Goal: Information Seeking & Learning: Find specific fact

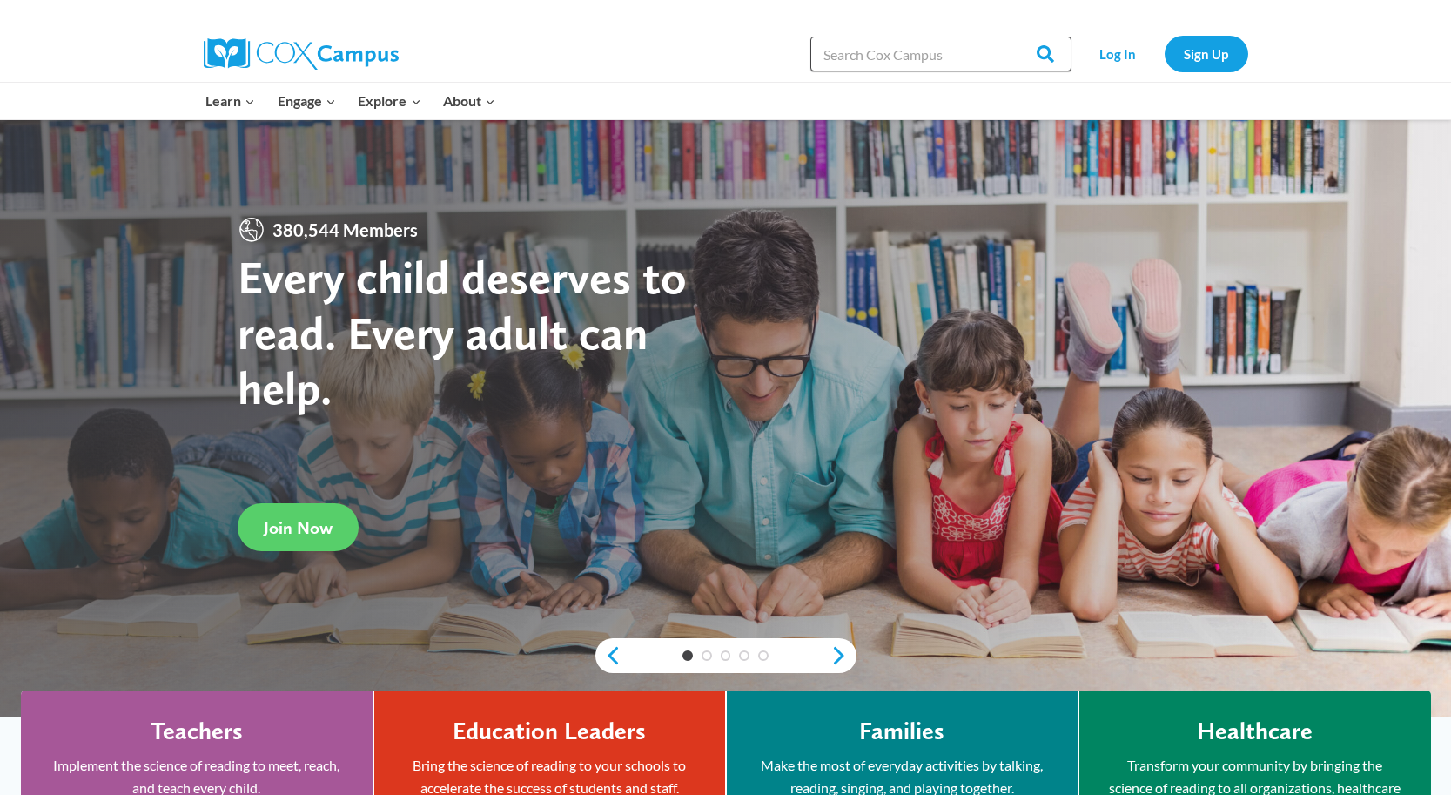
click at [899, 66] on input "Search in [URL][DOMAIN_NAME]" at bounding box center [940, 54] width 261 height 35
type input "LitLink"
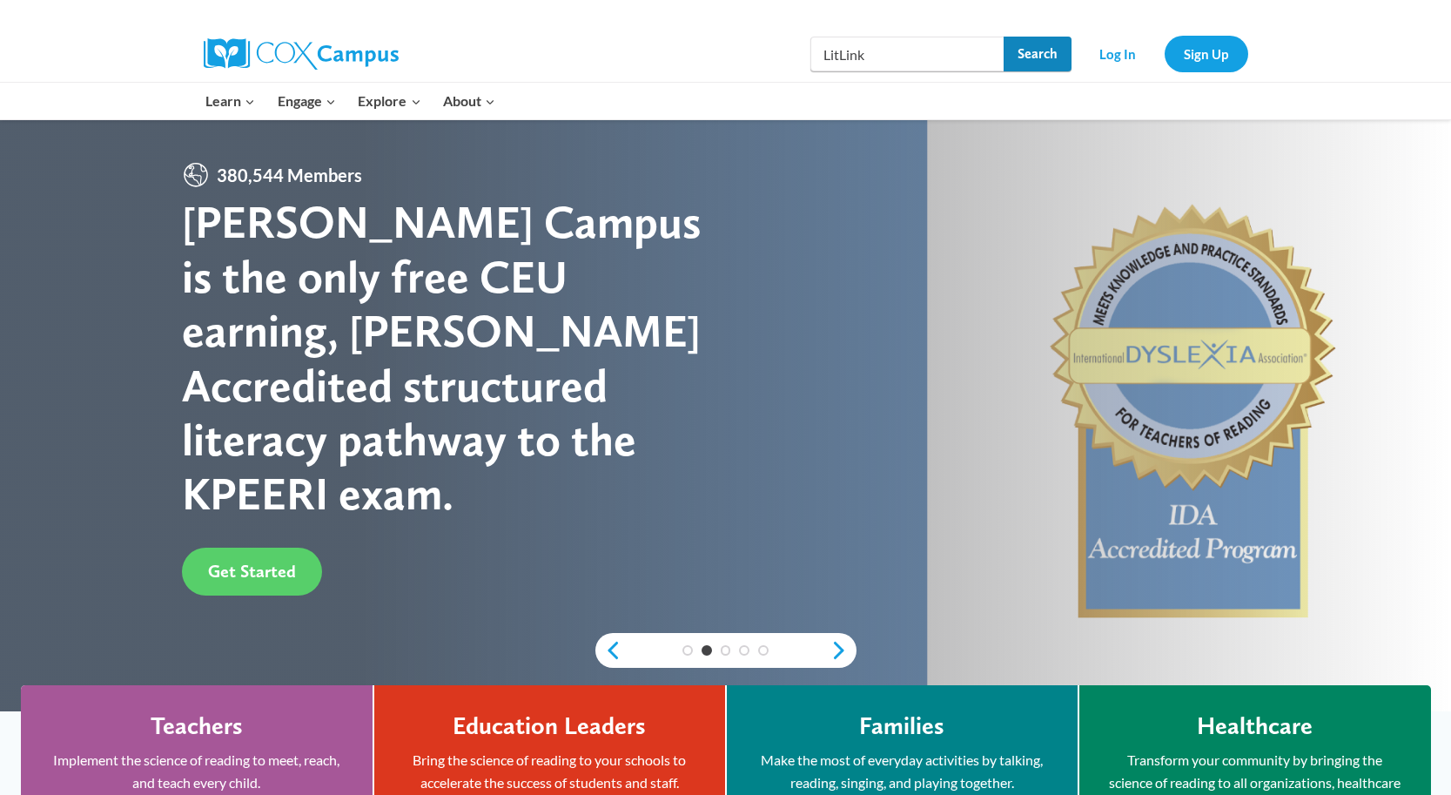
click at [1052, 55] on input "Search" at bounding box center [1037, 54] width 68 height 35
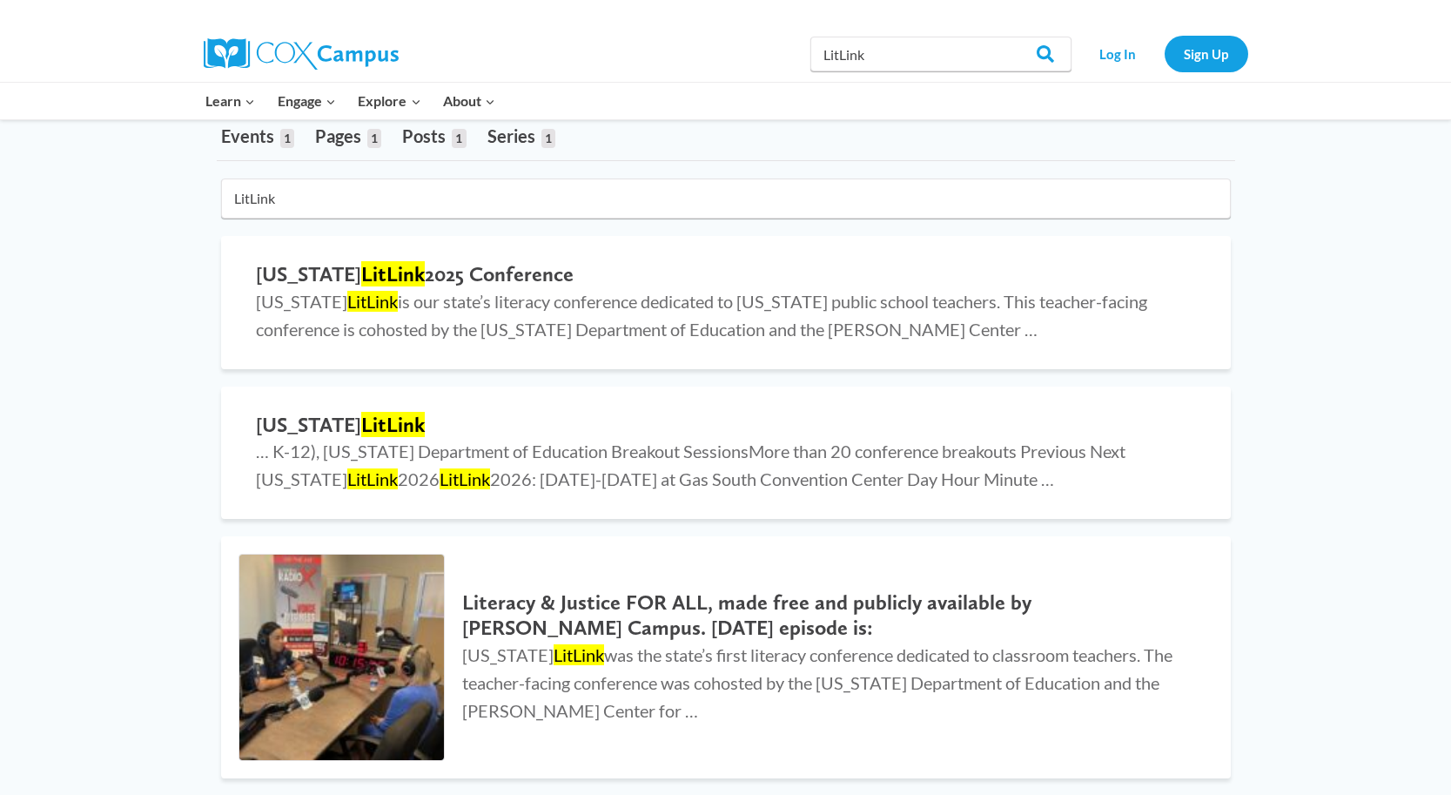
scroll to position [109, 0]
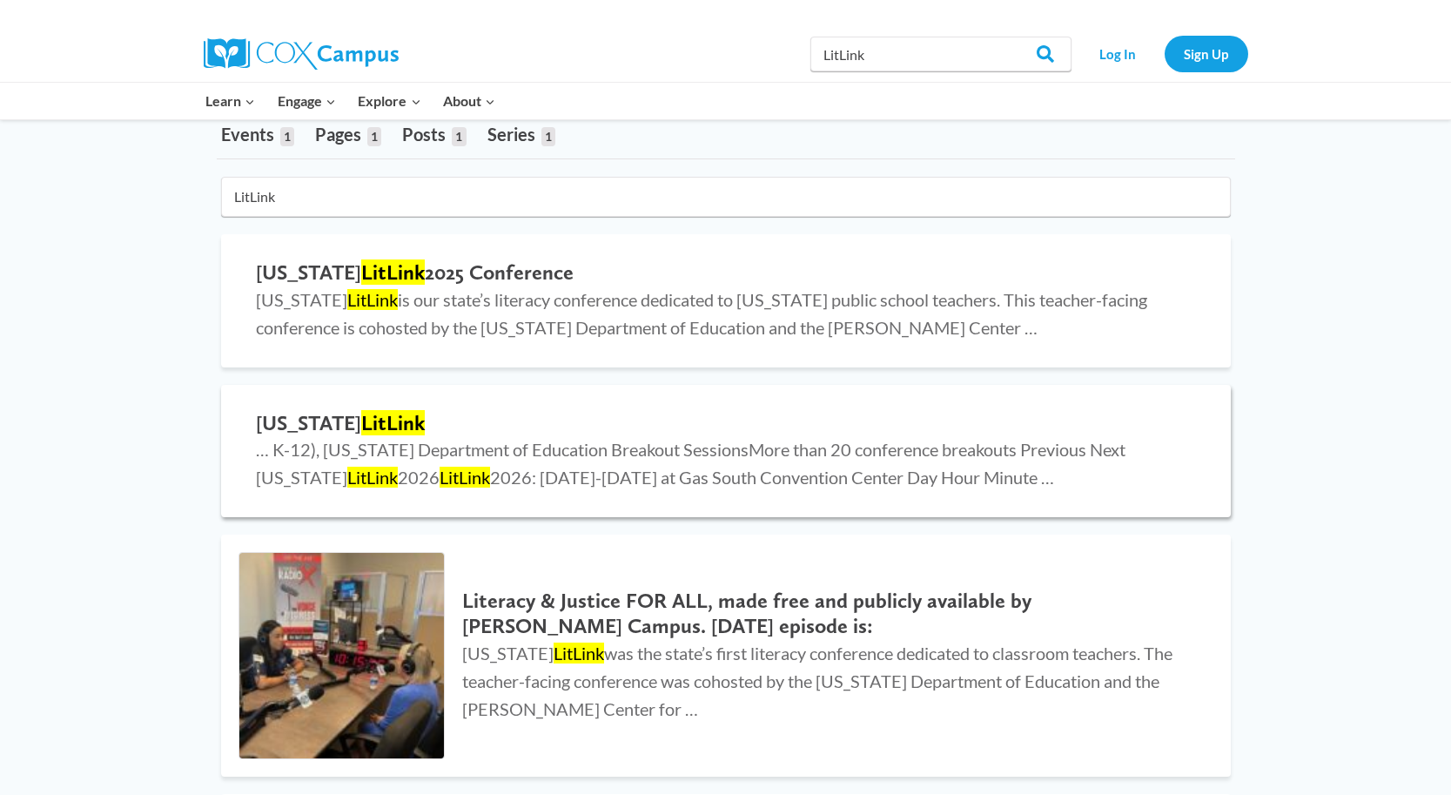
click at [383, 424] on mark "LitLink" at bounding box center [393, 422] width 64 height 25
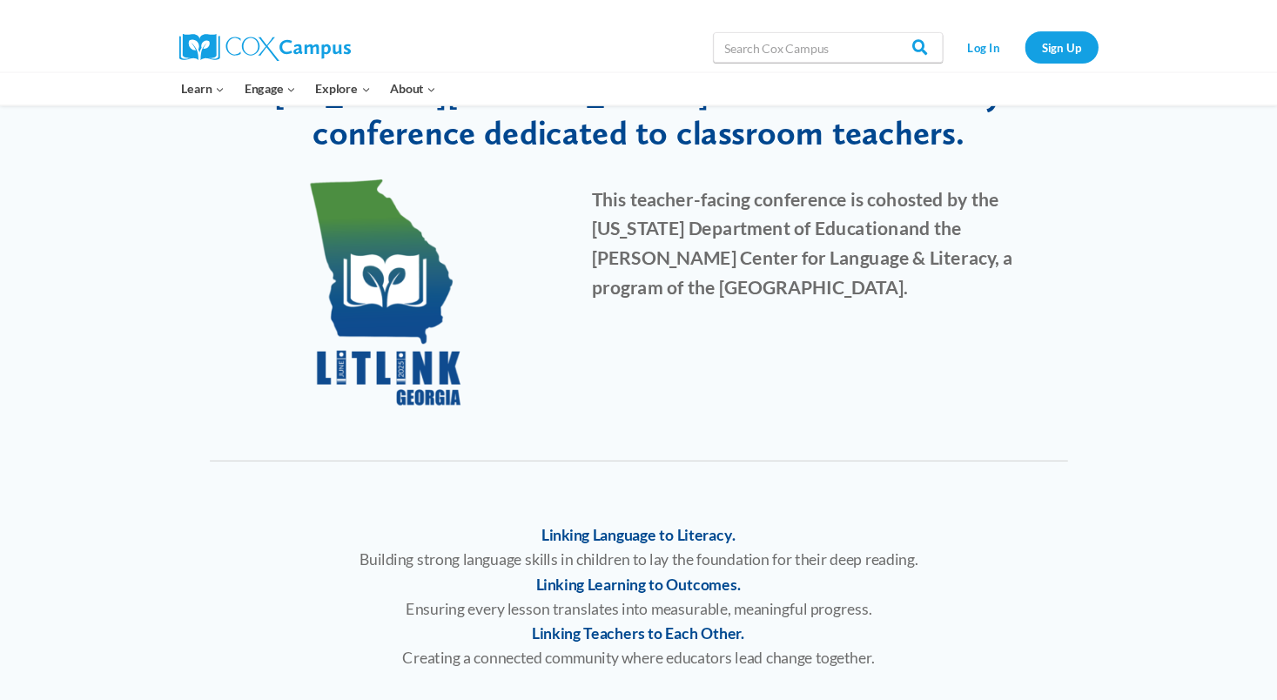
scroll to position [105, 0]
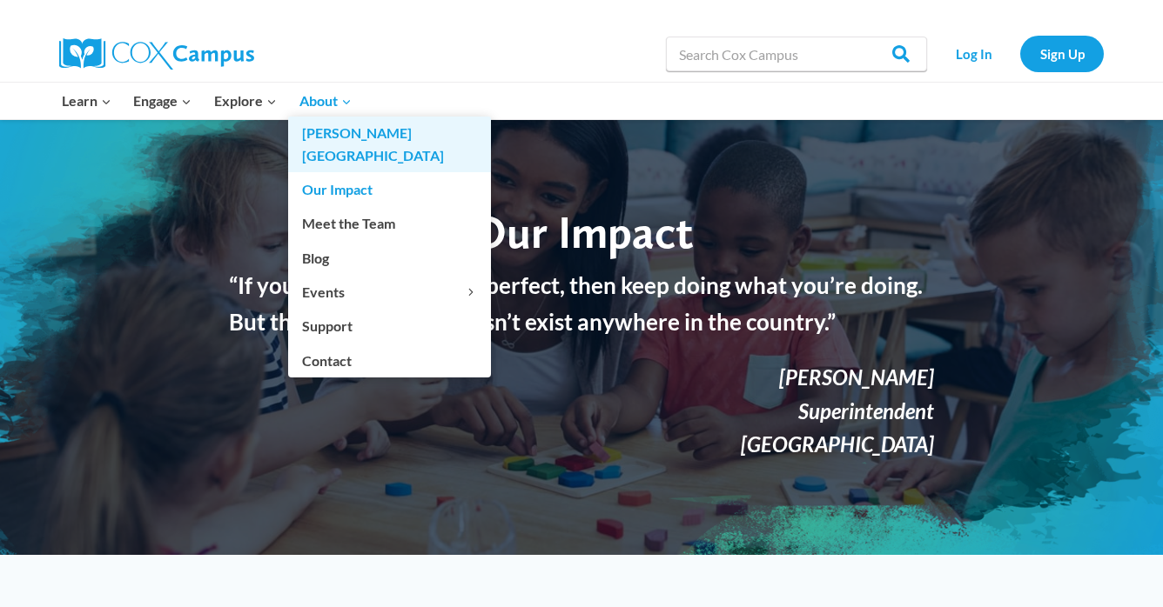
click at [326, 140] on link "[PERSON_NAME][GEOGRAPHIC_DATA]" at bounding box center [389, 145] width 203 height 56
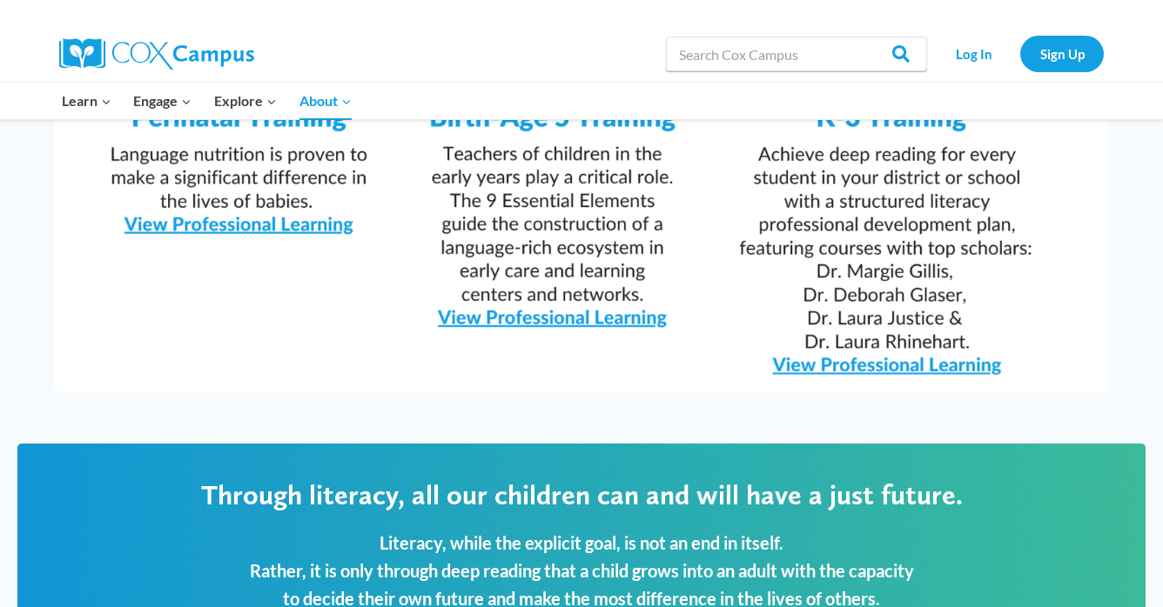
scroll to position [2152, 0]
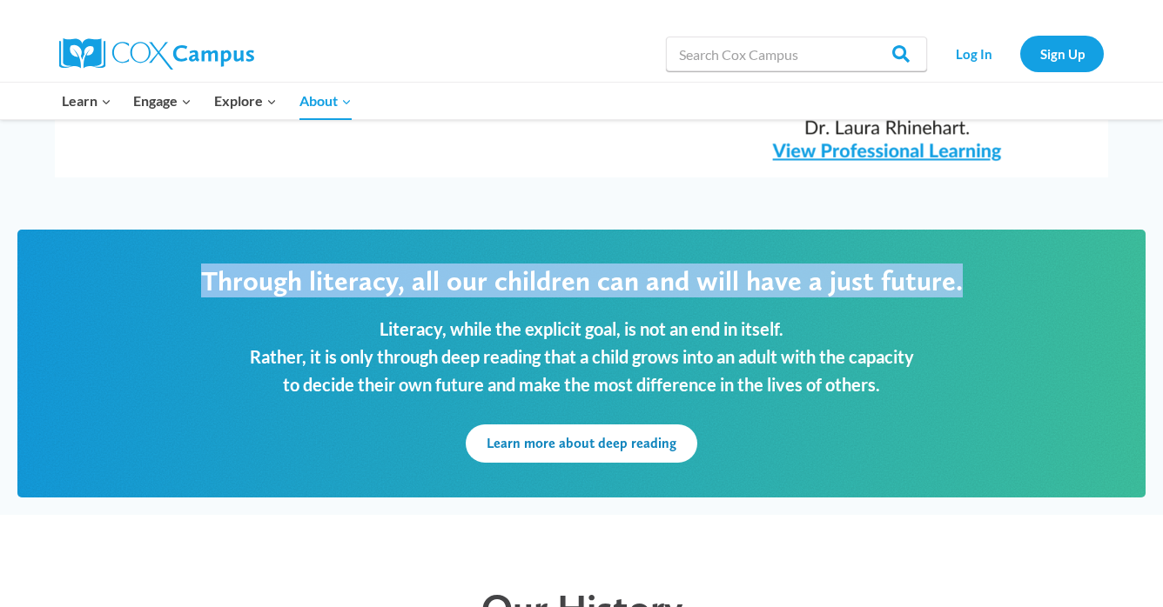
drag, startPoint x: 203, startPoint y: 230, endPoint x: 985, endPoint y: 229, distance: 782.3
click at [985, 265] on p "Through literacy, all our children can and will have a just future." at bounding box center [581, 281] width 1023 height 33
copy p "Through literacy, all our children can and will have a just future."
